Goal: Find contact information: Find contact information

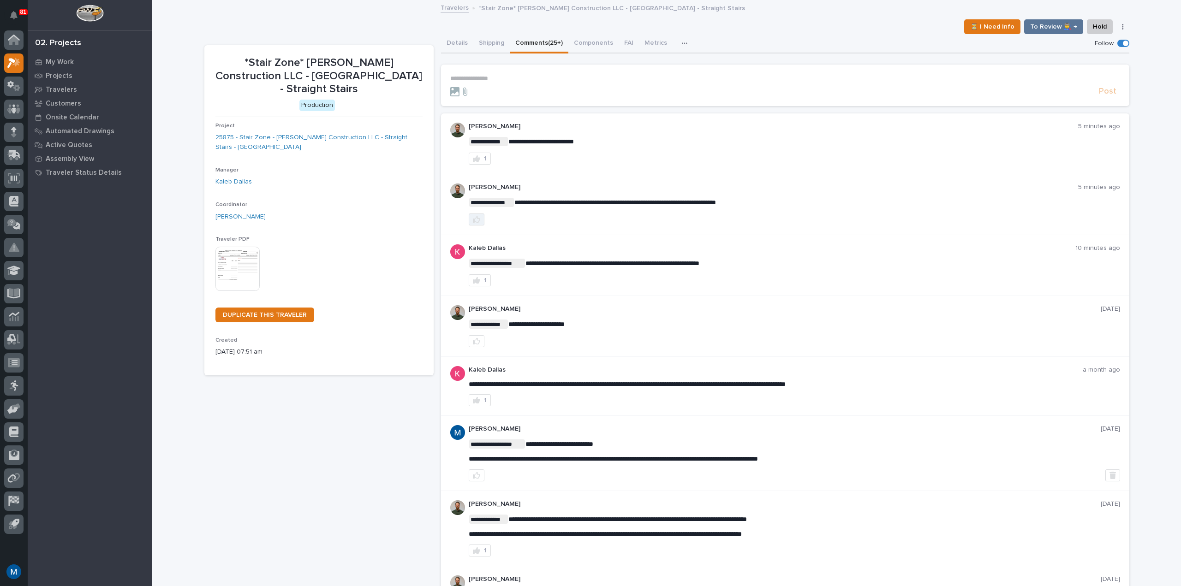
click at [473, 220] on icon "button" at bounding box center [476, 219] width 7 height 7
click at [58, 59] on p "My Work" at bounding box center [60, 62] width 28 height 8
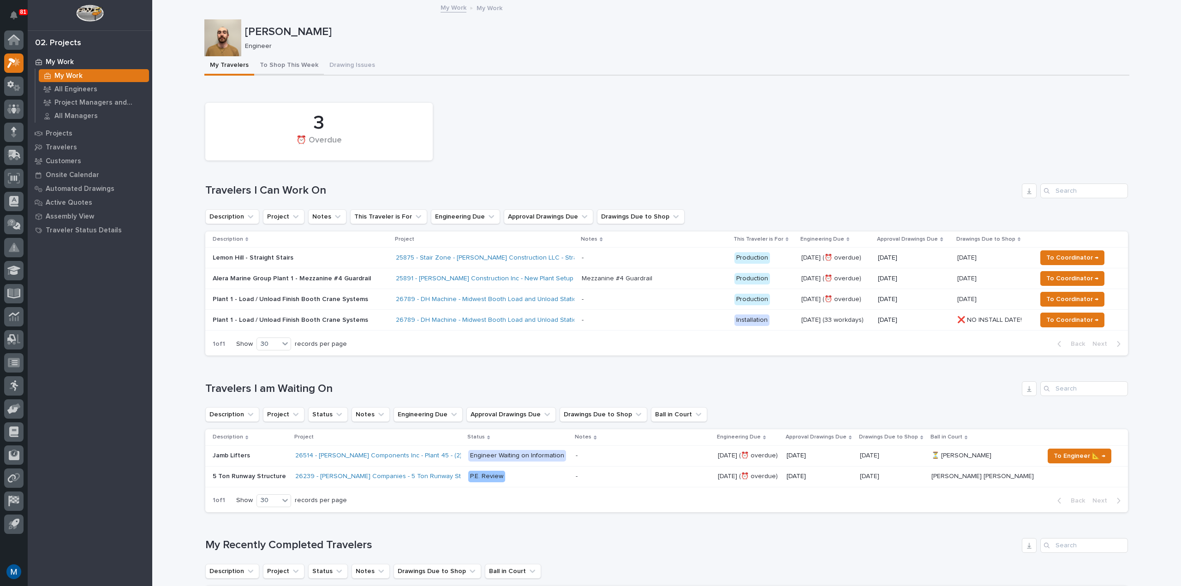
click at [276, 59] on button "To Shop This Week" at bounding box center [289, 65] width 70 height 19
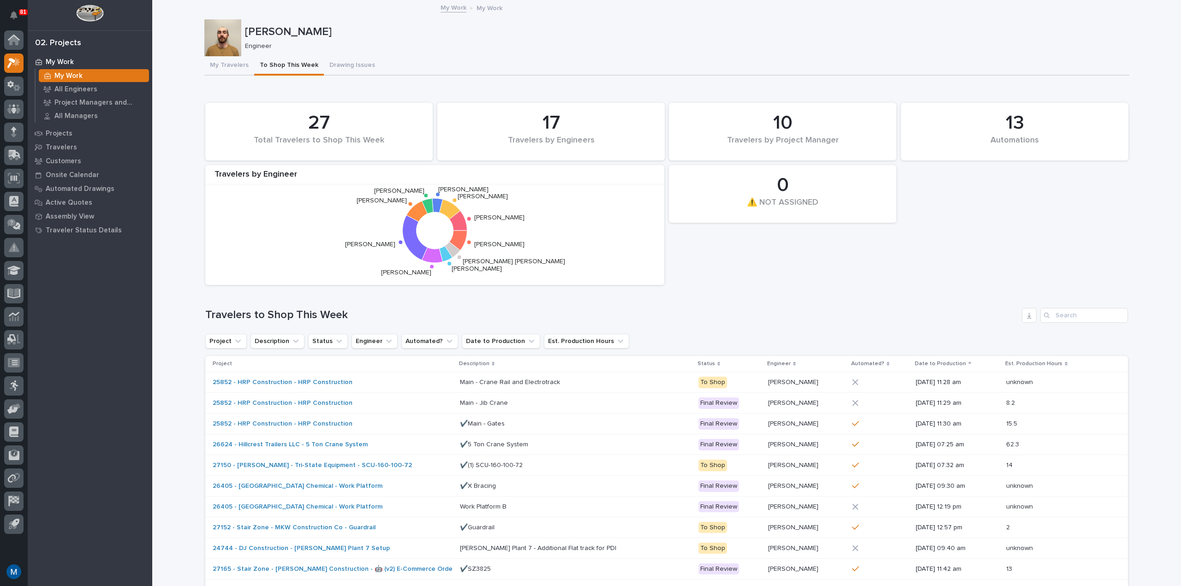
click at [235, 71] on button "My Travelers" at bounding box center [229, 65] width 50 height 19
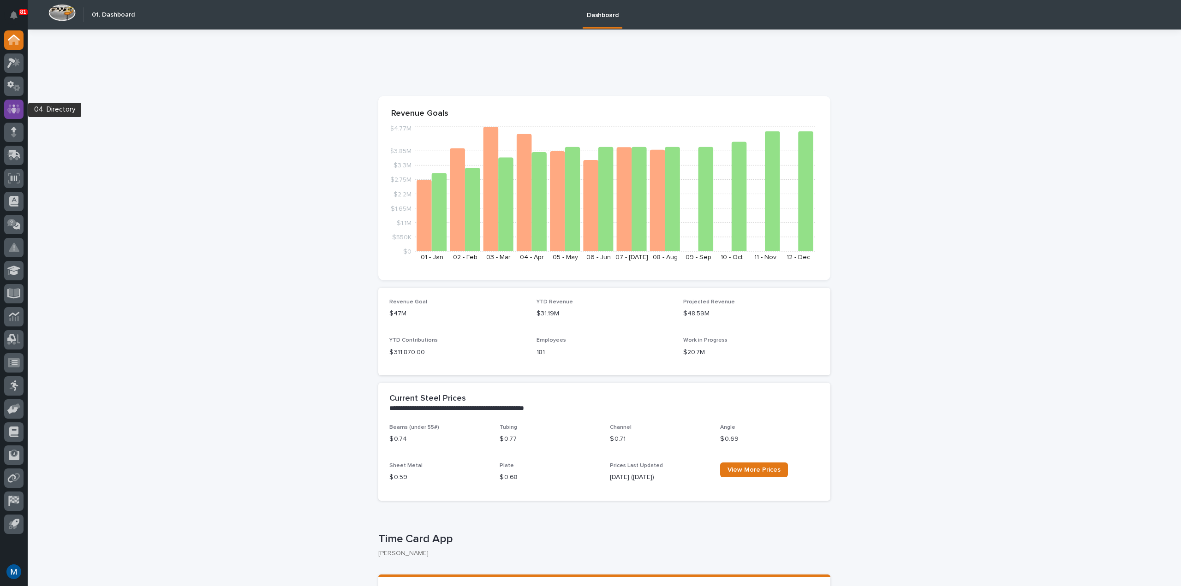
click at [11, 110] on icon at bounding box center [13, 109] width 13 height 11
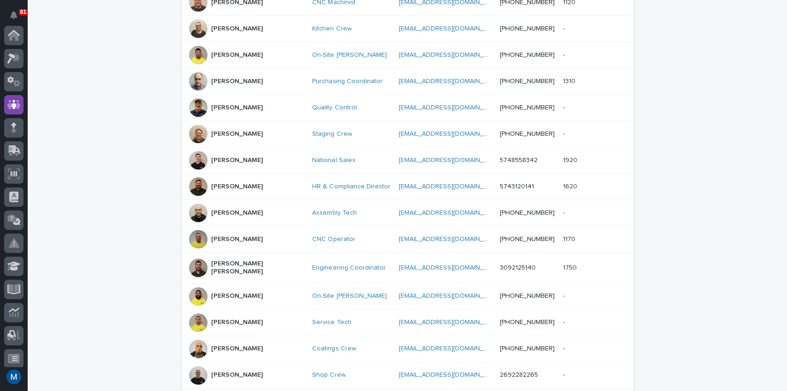
scroll to position [384, 0]
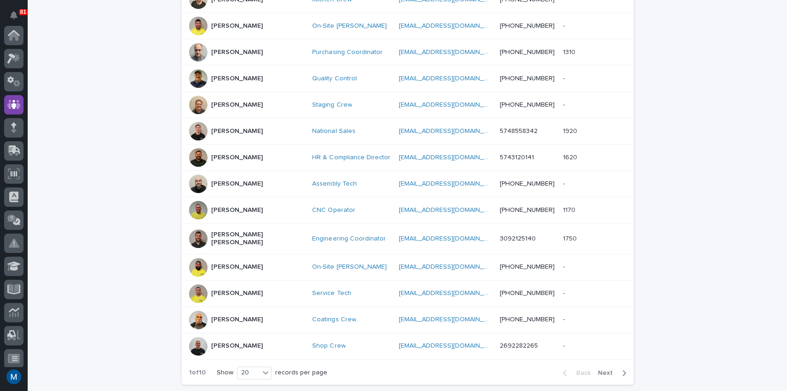
click at [198, 234] on div at bounding box center [198, 238] width 18 height 18
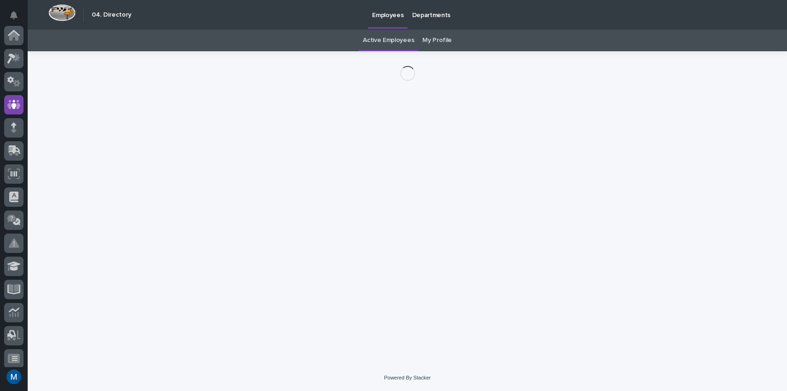
scroll to position [69, 0]
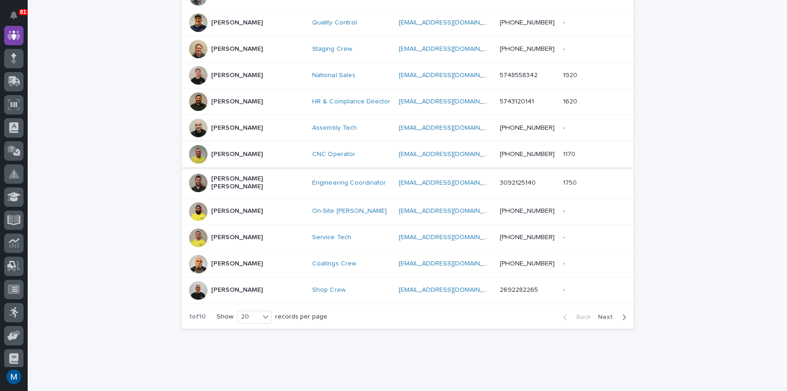
scroll to position [449, 0]
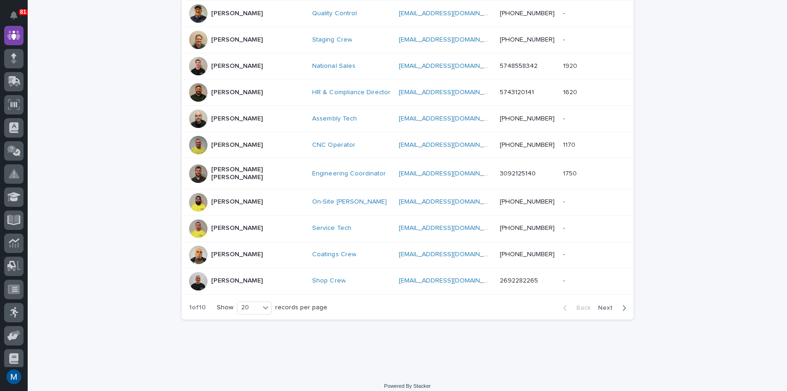
click at [193, 71] on div at bounding box center [198, 66] width 18 height 18
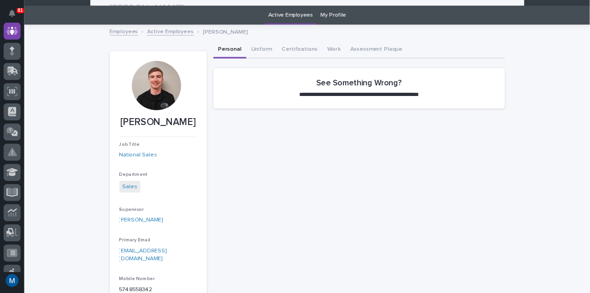
scroll to position [21, 0]
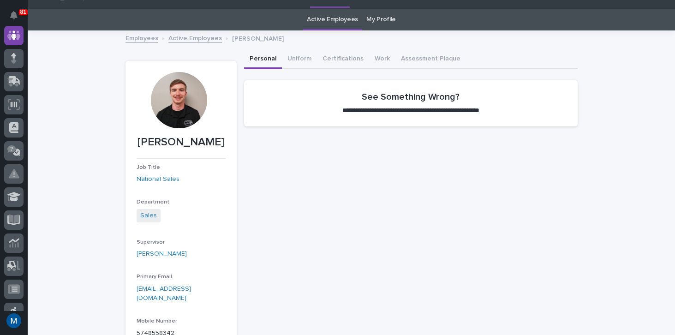
click at [174, 105] on div at bounding box center [179, 100] width 56 height 56
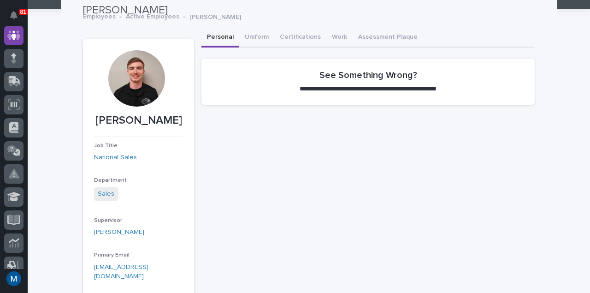
scroll to position [0, 0]
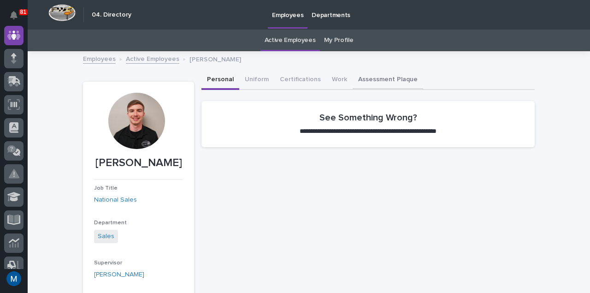
click at [378, 83] on button "Assessment Plaque" at bounding box center [388, 80] width 71 height 19
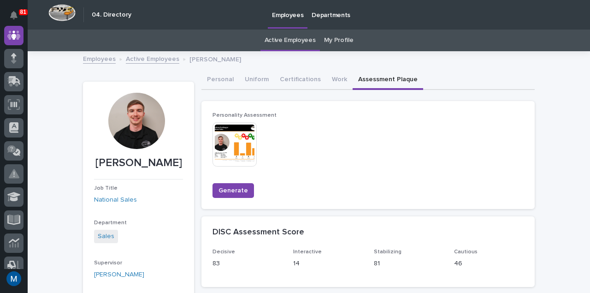
click at [241, 153] on img at bounding box center [235, 144] width 44 height 44
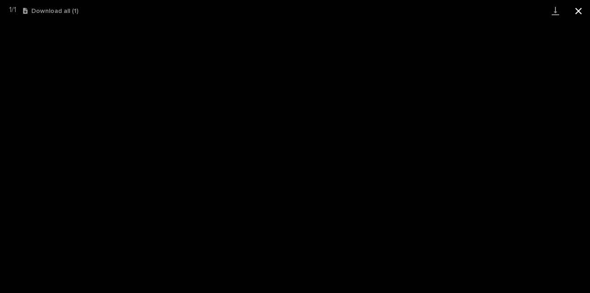
click at [579, 15] on button "Close gallery" at bounding box center [578, 11] width 23 height 22
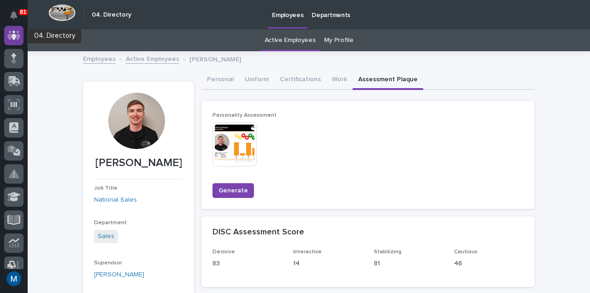
click at [8, 37] on icon at bounding box center [13, 34] width 13 height 9
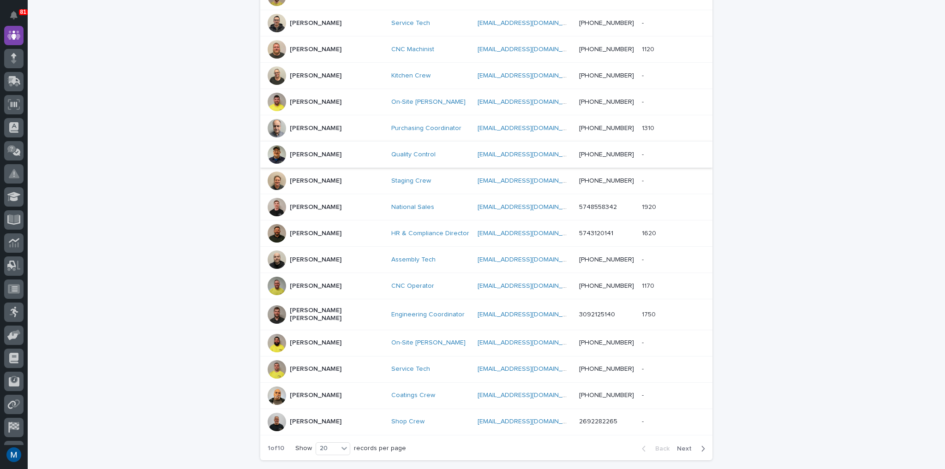
scroll to position [372, 0]
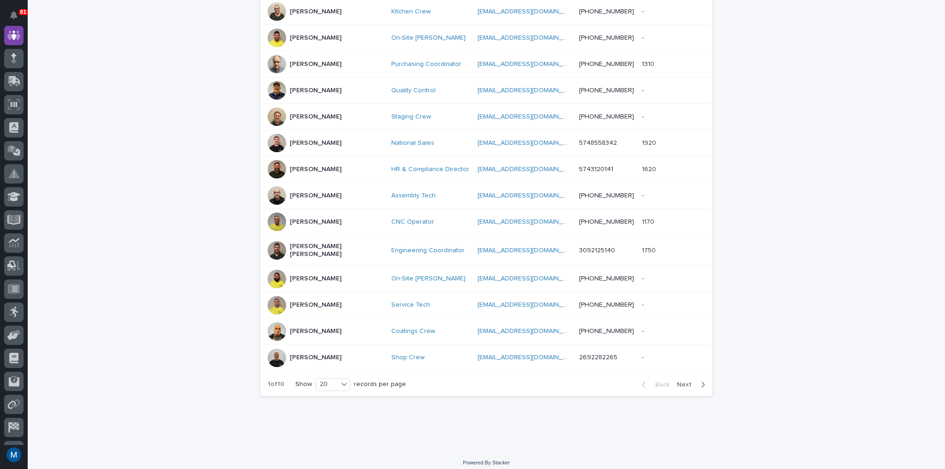
click at [684, 373] on div "Back Next" at bounding box center [673, 384] width 78 height 23
click at [683, 381] on span "Next" at bounding box center [687, 384] width 20 height 6
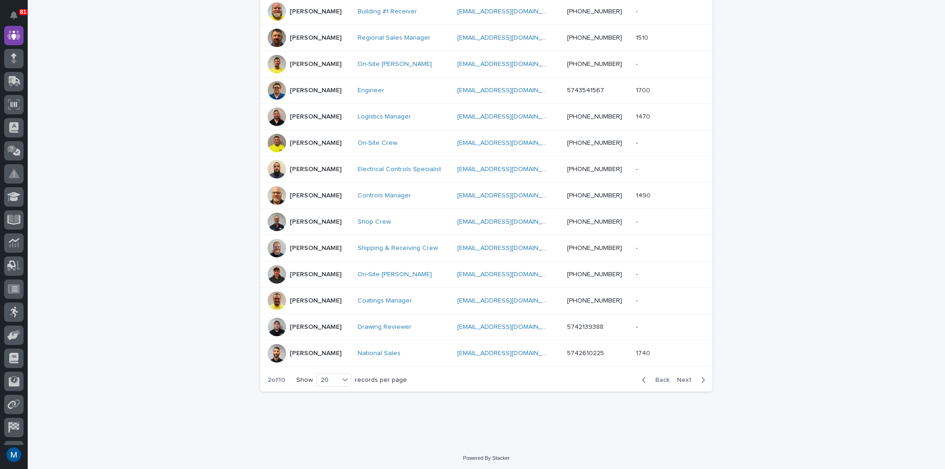
click at [683, 379] on span "Next" at bounding box center [687, 380] width 20 height 6
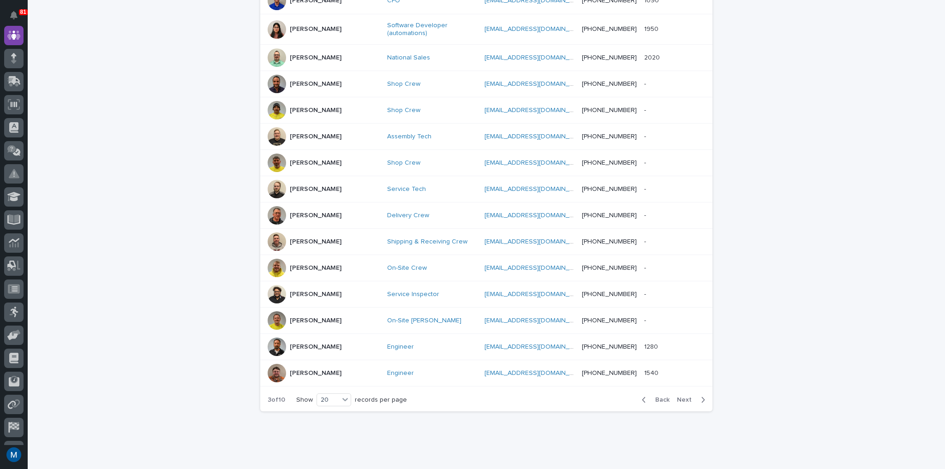
click at [683, 388] on div "Back Next" at bounding box center [673, 399] width 78 height 23
click at [681, 397] on span "Next" at bounding box center [687, 400] width 20 height 6
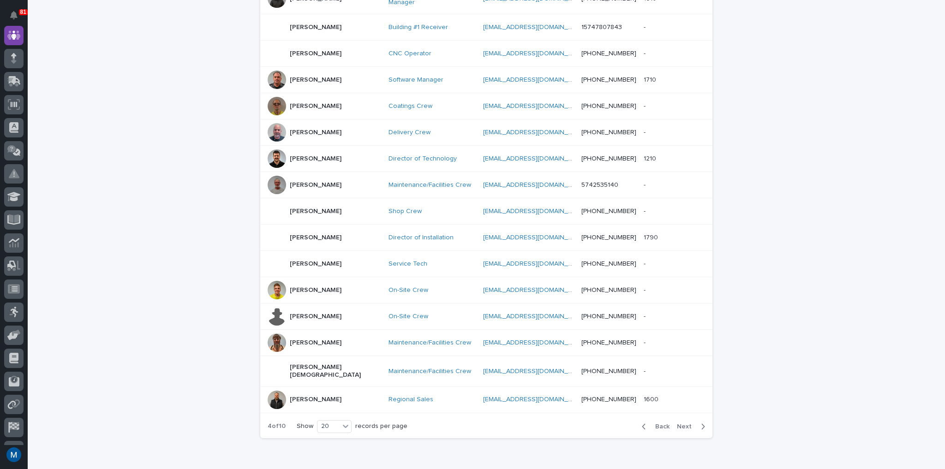
scroll to position [331, 0]
